Goal: Go to known website: Access a specific website the user already knows

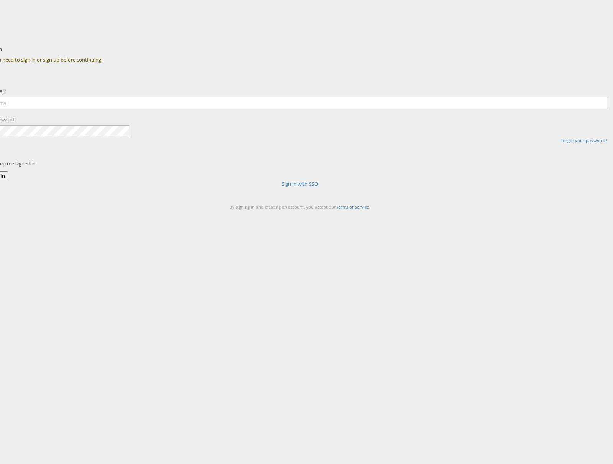
click at [172, 144] on div "Sign In You need to sign in or sign up before continuing. Email: Password: Forg…" at bounding box center [343, 133] width 540 height 191
click at [271, 109] on input "email" at bounding box center [299, 103] width 615 height 12
type input "paul.tobin@kargo.com"
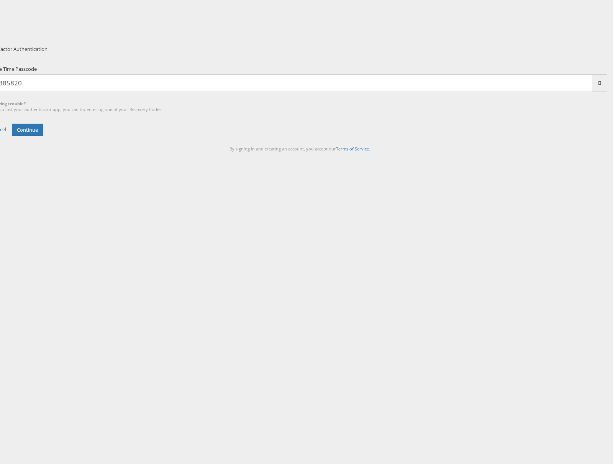
type input "385820"
click at [12, 124] on button "Continue" at bounding box center [27, 130] width 31 height 13
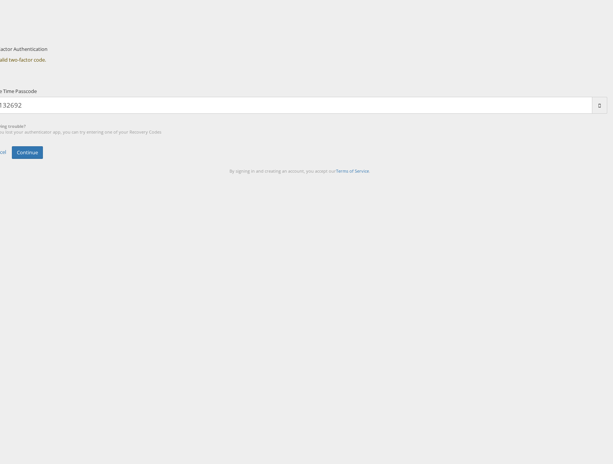
type input "132692"
click at [12, 146] on button "Continue" at bounding box center [27, 152] width 31 height 13
type input "563624"
click at [12, 146] on button "Continue" at bounding box center [27, 152] width 31 height 13
type input "704777"
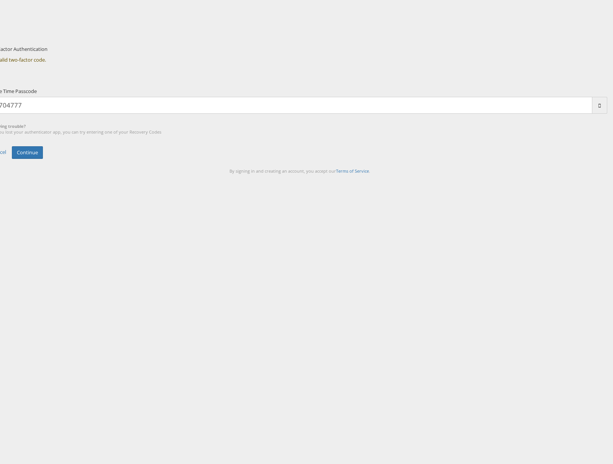
click at [12, 146] on button "Continue" at bounding box center [27, 152] width 31 height 13
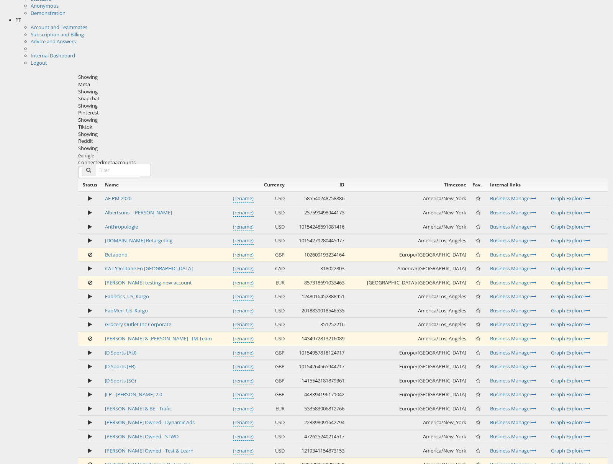
scroll to position [237, 0]
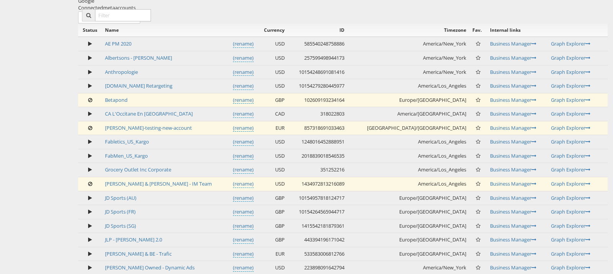
scroll to position [389, 0]
